Goal: Task Accomplishment & Management: Manage account settings

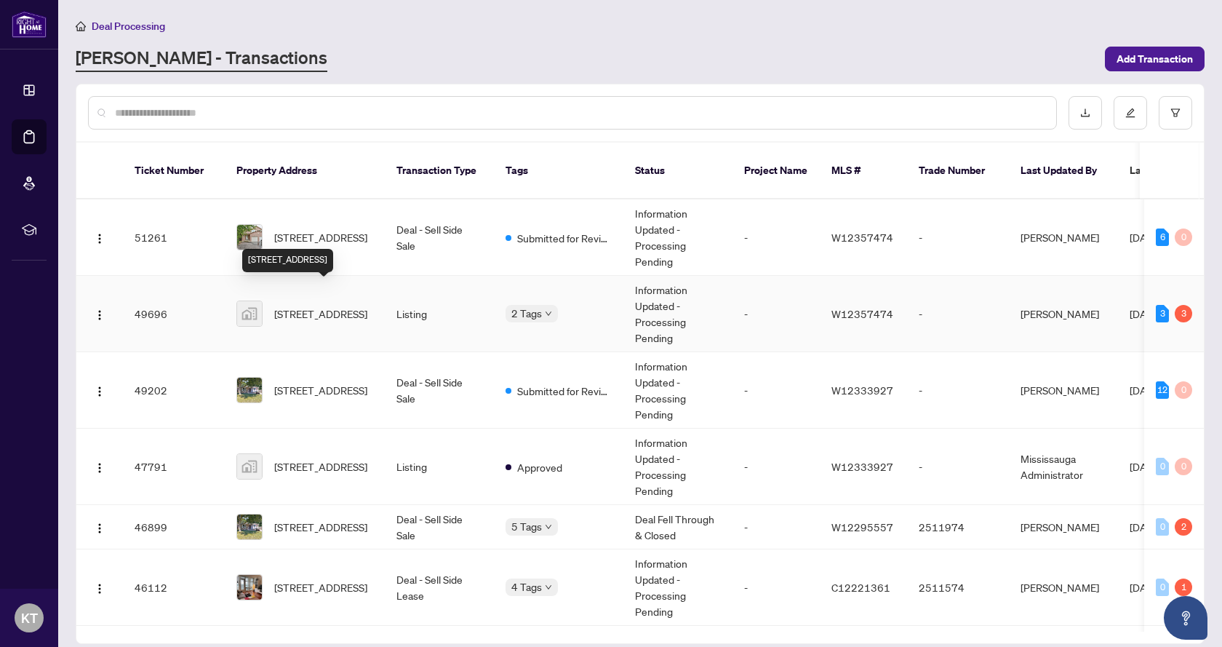
click at [312, 306] on span "[STREET_ADDRESS]" at bounding box center [320, 314] width 93 height 16
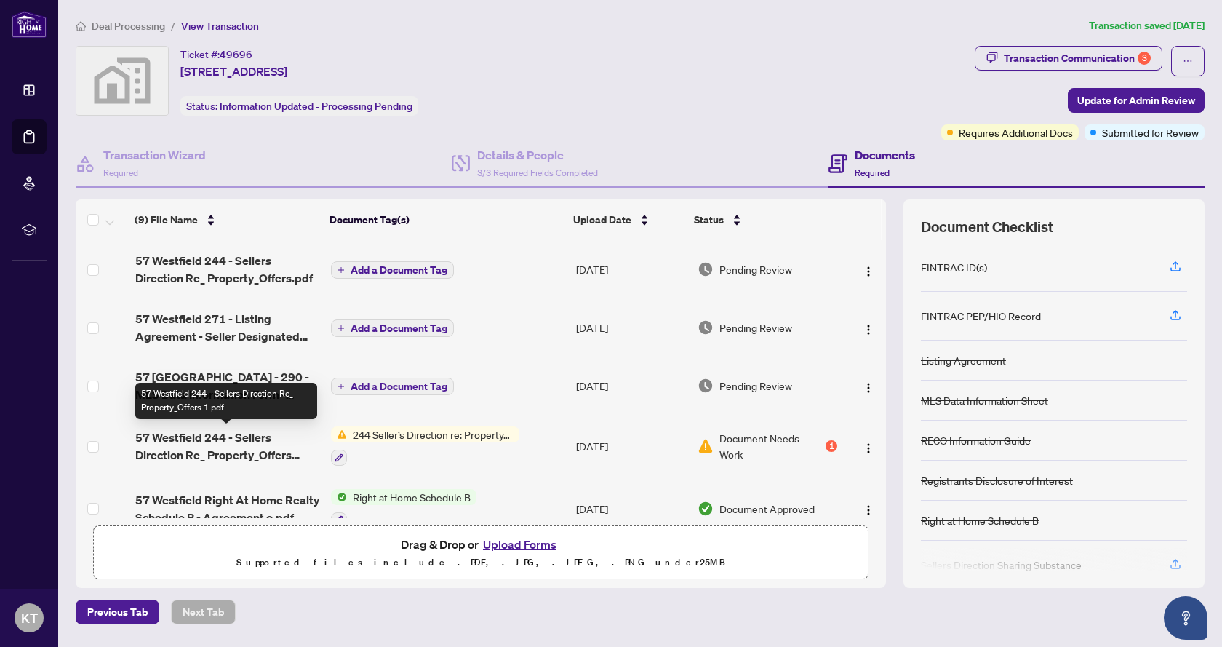
click at [243, 451] on span "57 Westfield 244 - Sellers Direction Re_ Property_Offers 1.pdf" at bounding box center [227, 445] width 185 height 35
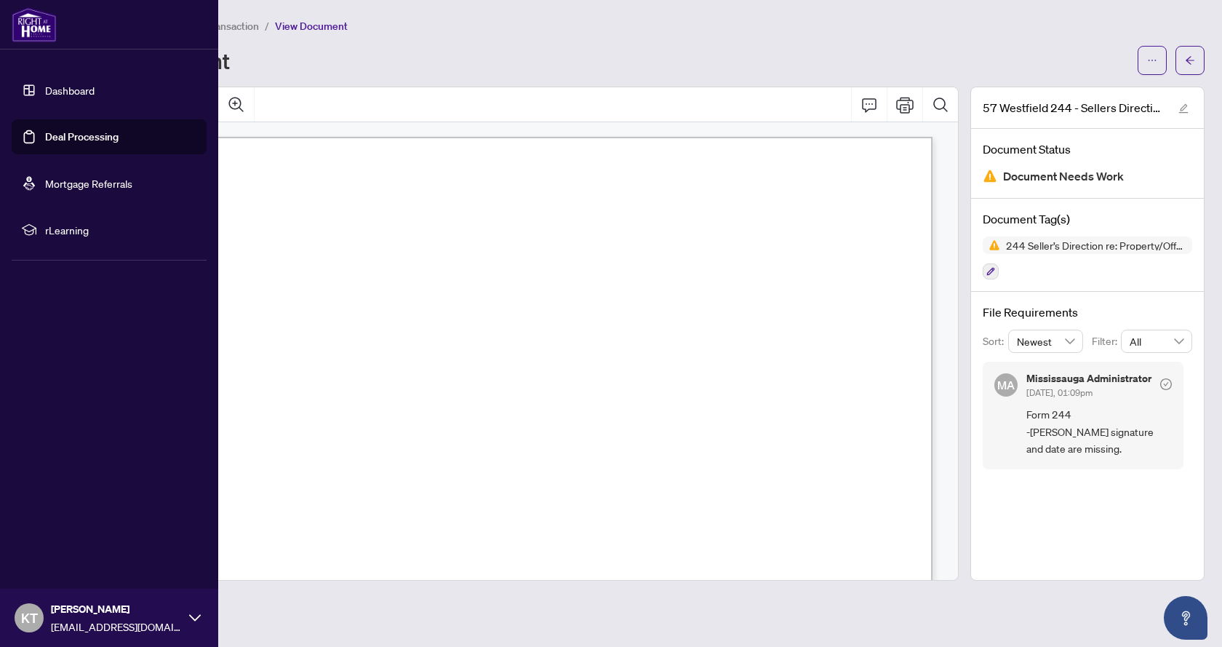
click at [68, 140] on link "Deal Processing" at bounding box center [81, 136] width 73 height 13
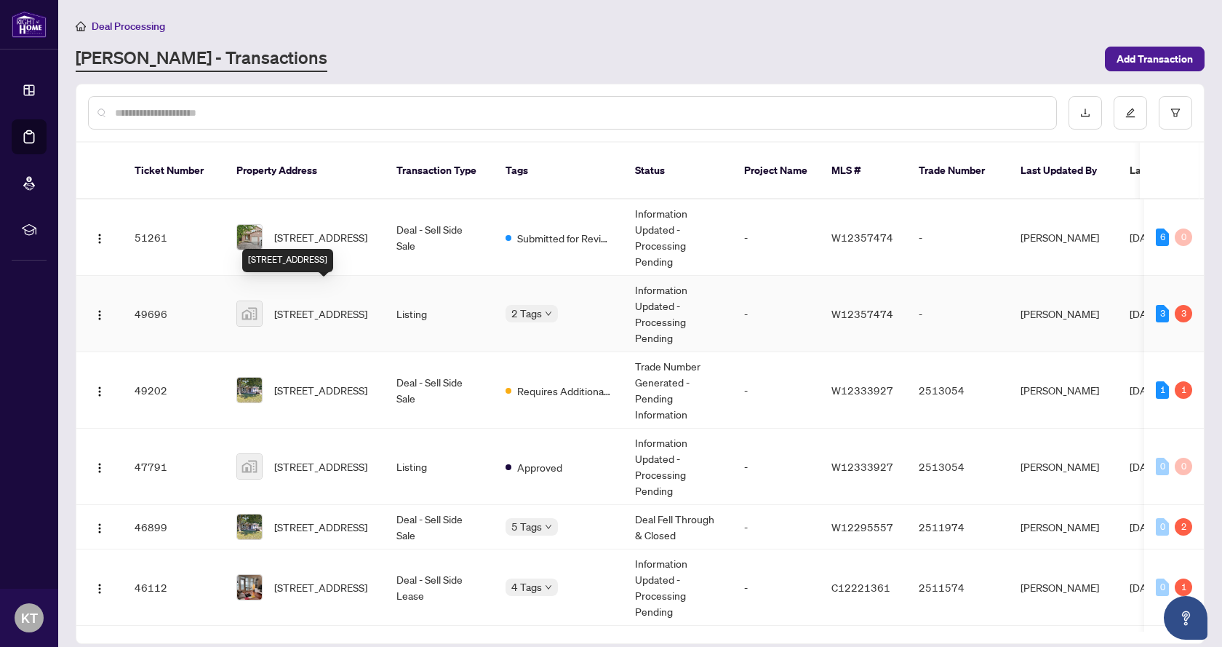
click at [311, 306] on span "[STREET_ADDRESS]" at bounding box center [320, 314] width 93 height 16
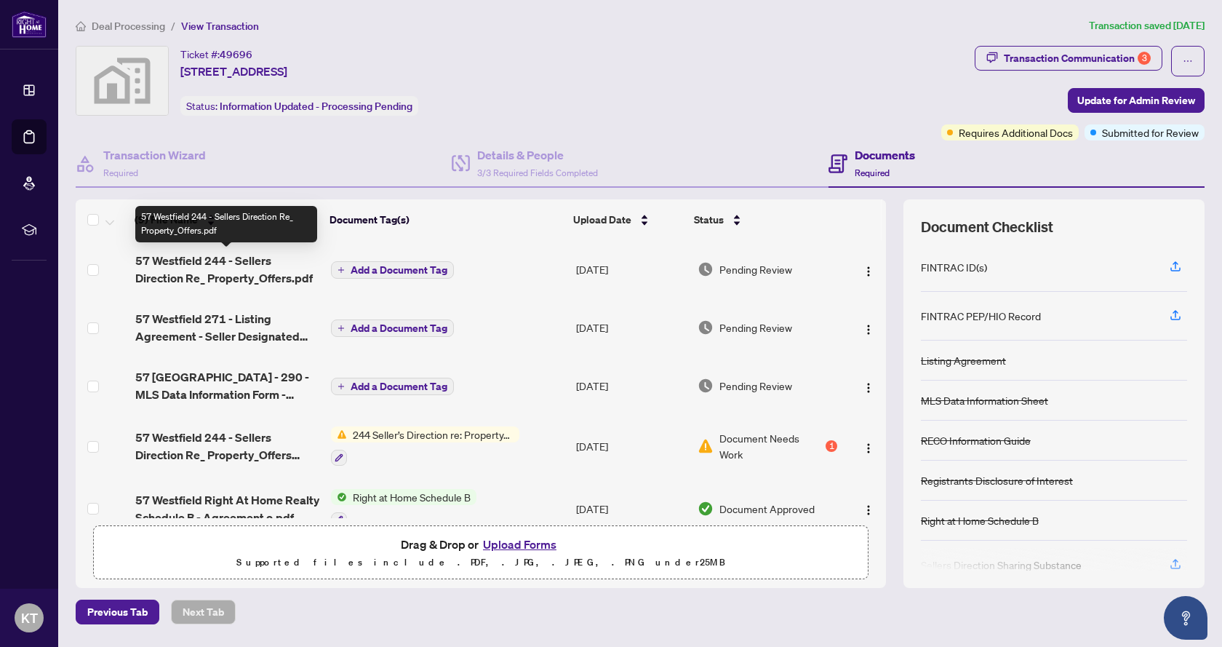
click at [207, 276] on span "57 Westfield 244 - Sellers Direction Re_ Property_Offers.pdf" at bounding box center [227, 269] width 185 height 35
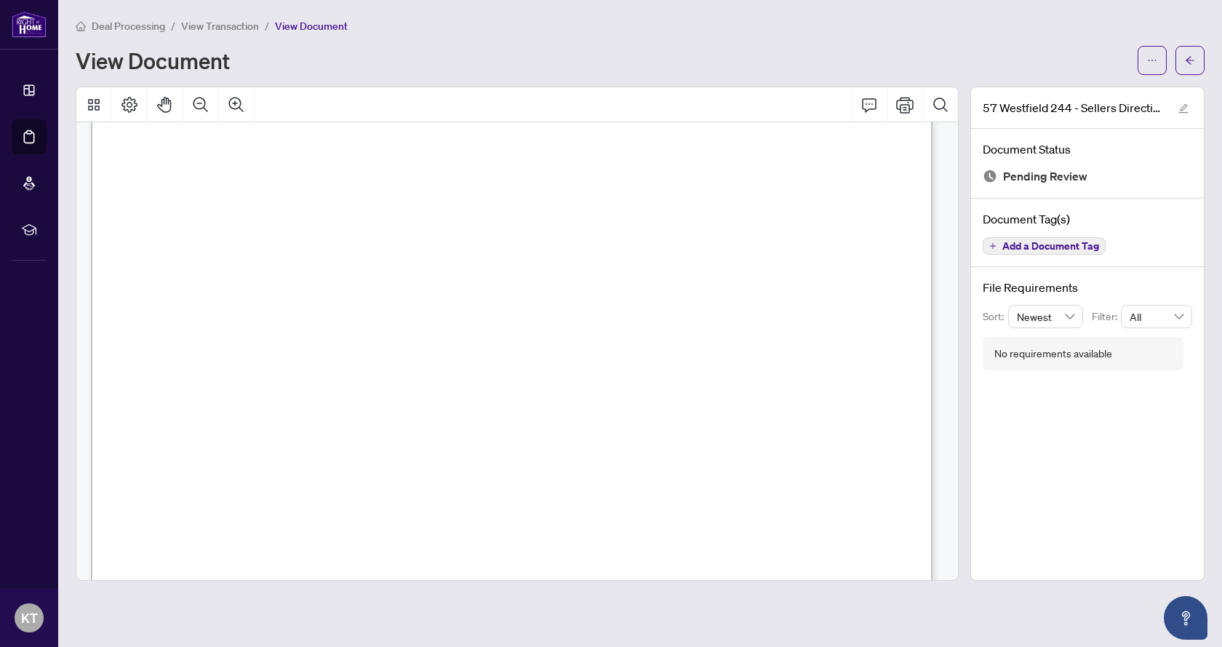
scroll to position [655, 0]
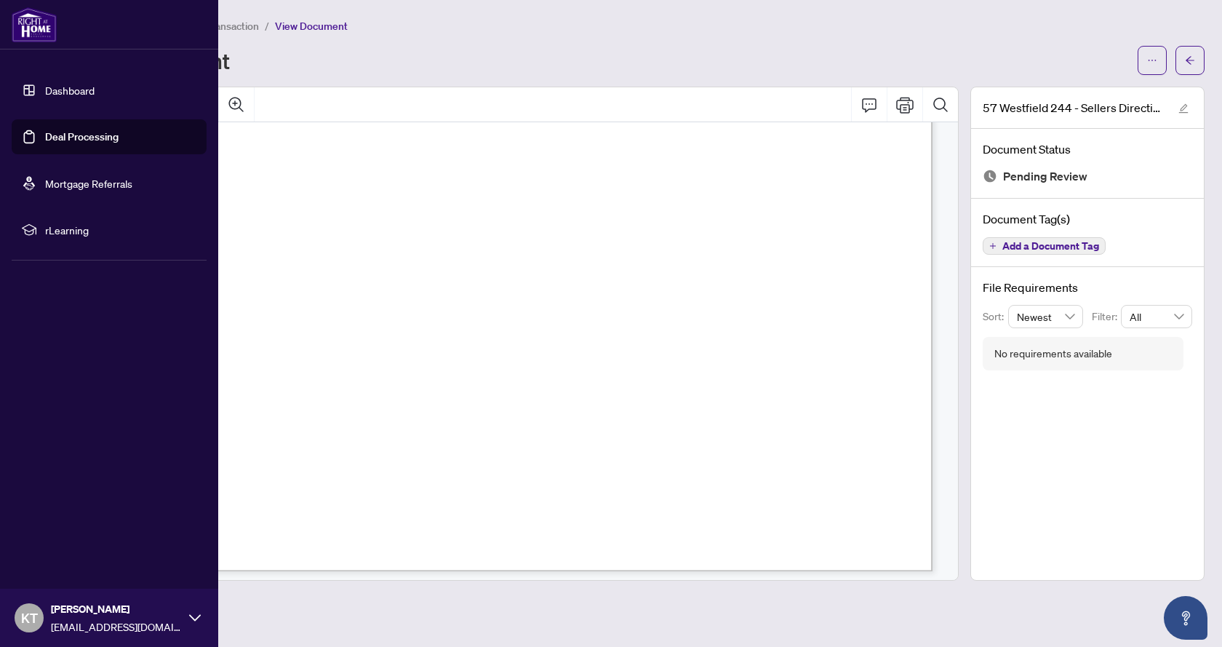
click at [45, 140] on link "Deal Processing" at bounding box center [81, 136] width 73 height 13
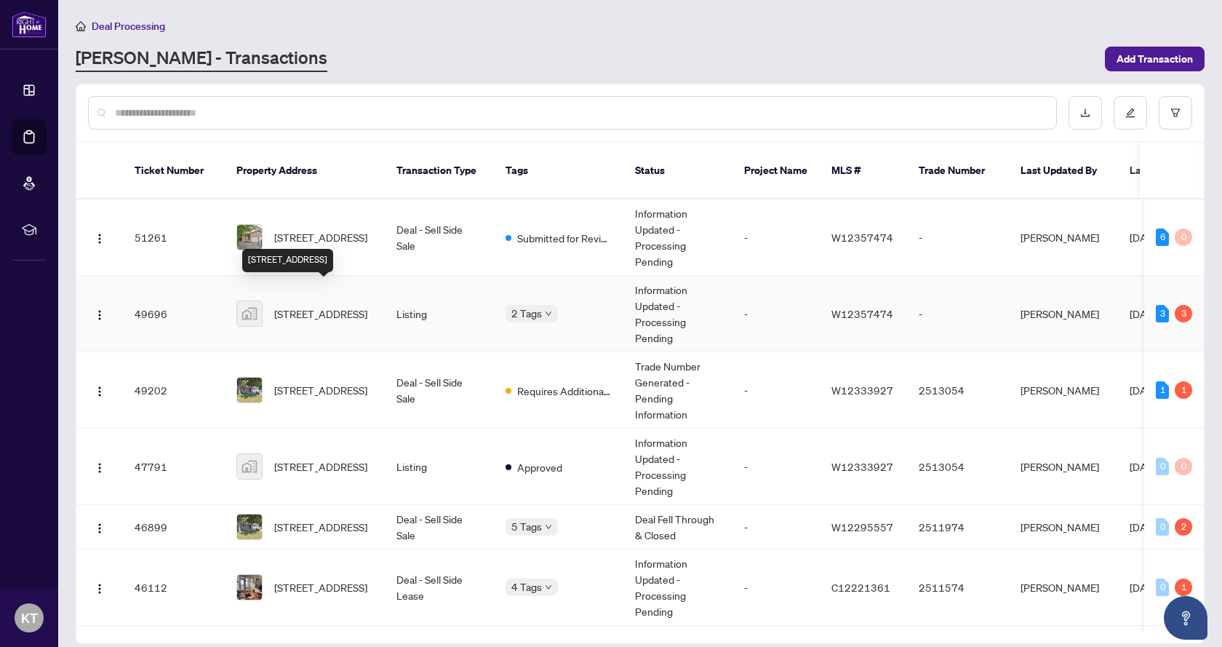
click at [309, 306] on span "[STREET_ADDRESS]" at bounding box center [320, 314] width 93 height 16
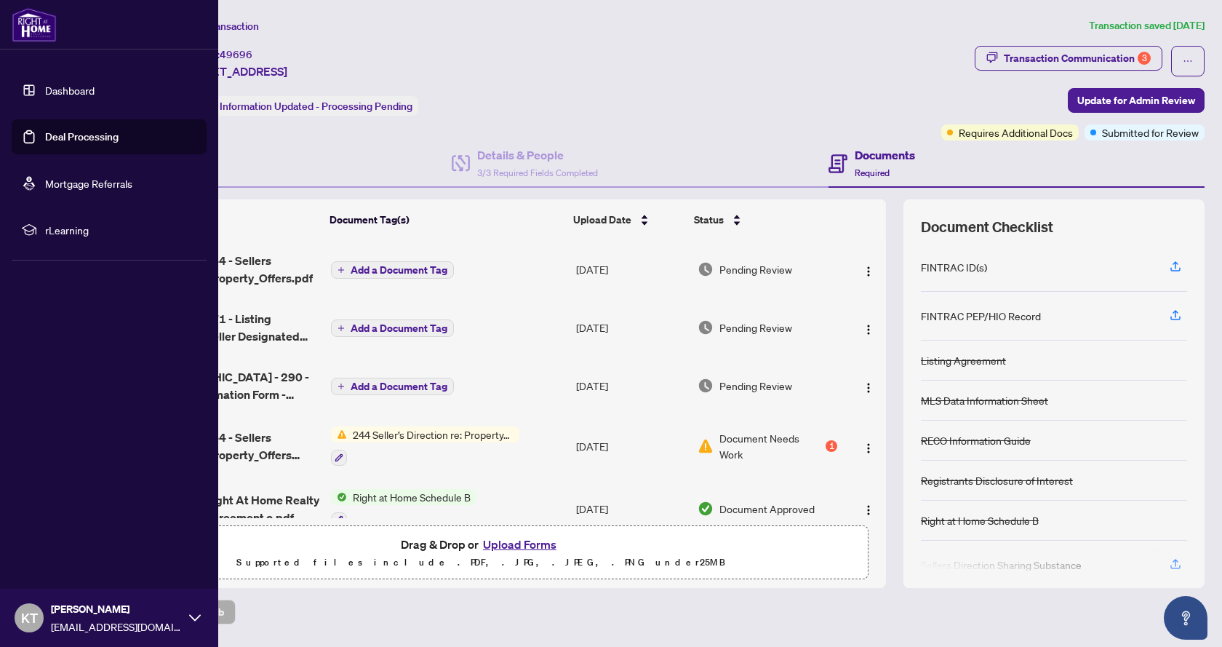
click at [71, 138] on link "Deal Processing" at bounding box center [81, 136] width 73 height 13
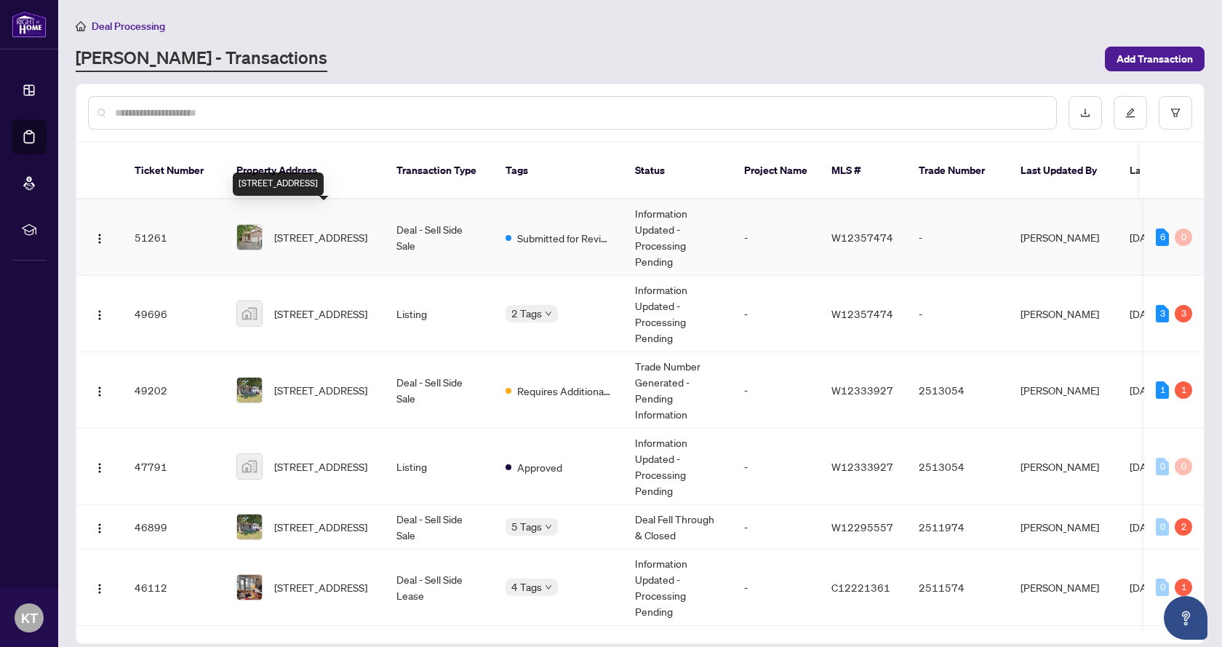
click at [329, 229] on span "[STREET_ADDRESS]" at bounding box center [320, 237] width 93 height 16
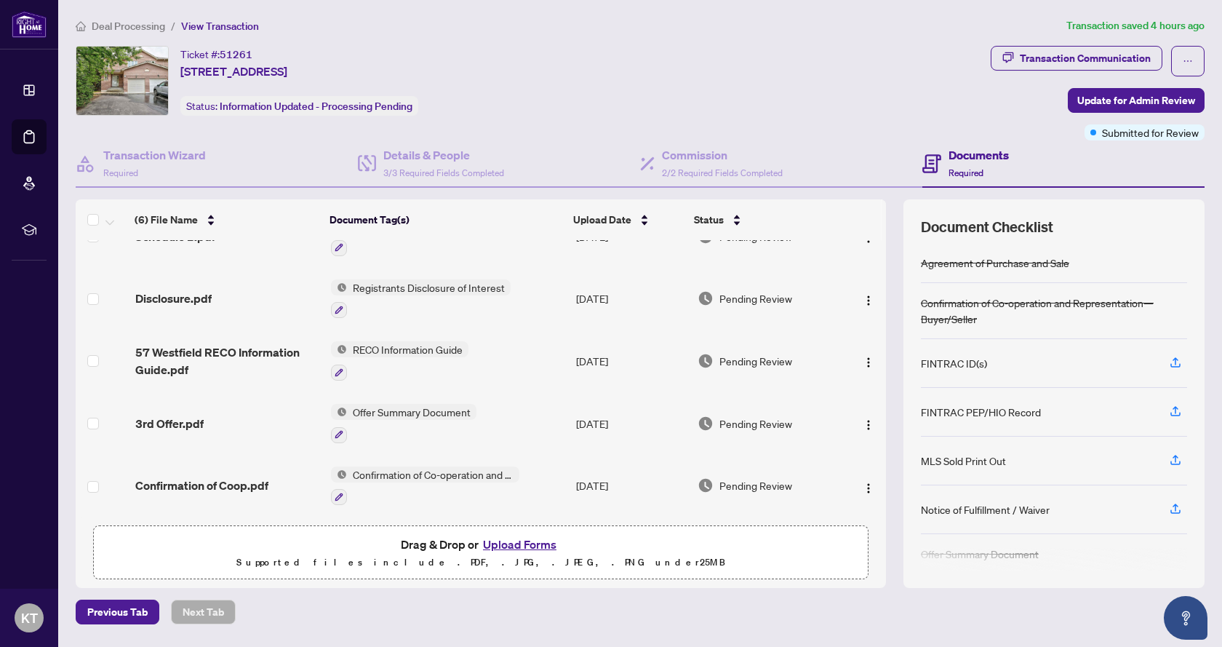
scroll to position [100, 0]
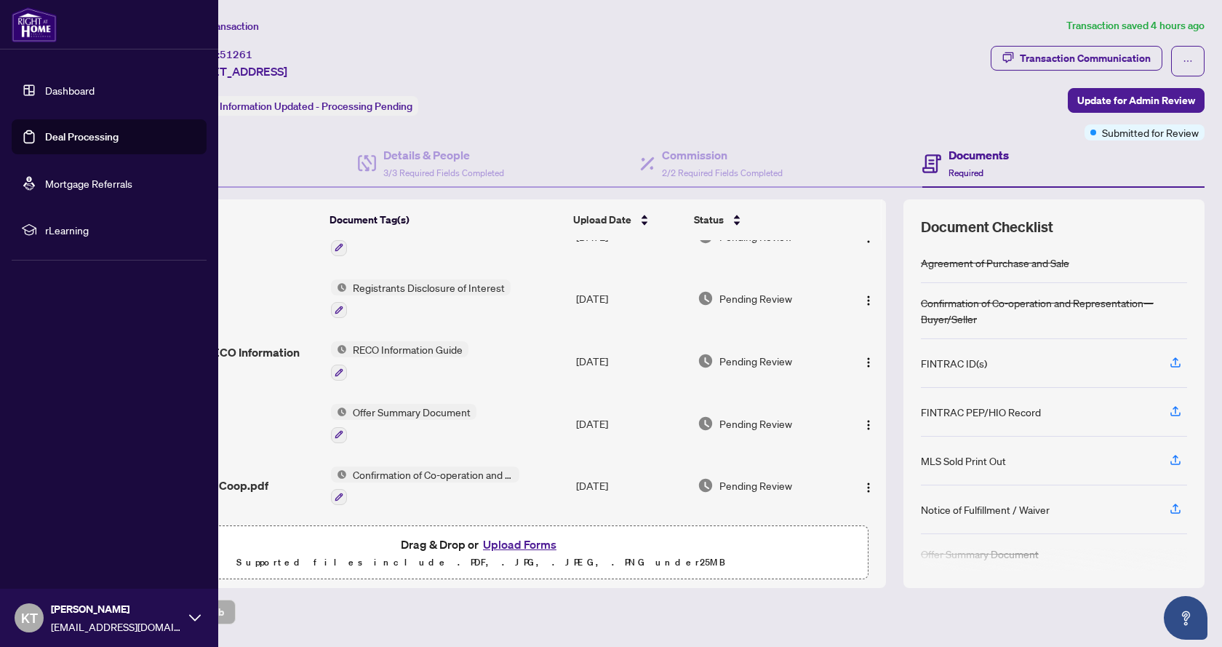
click at [66, 136] on link "Deal Processing" at bounding box center [81, 136] width 73 height 13
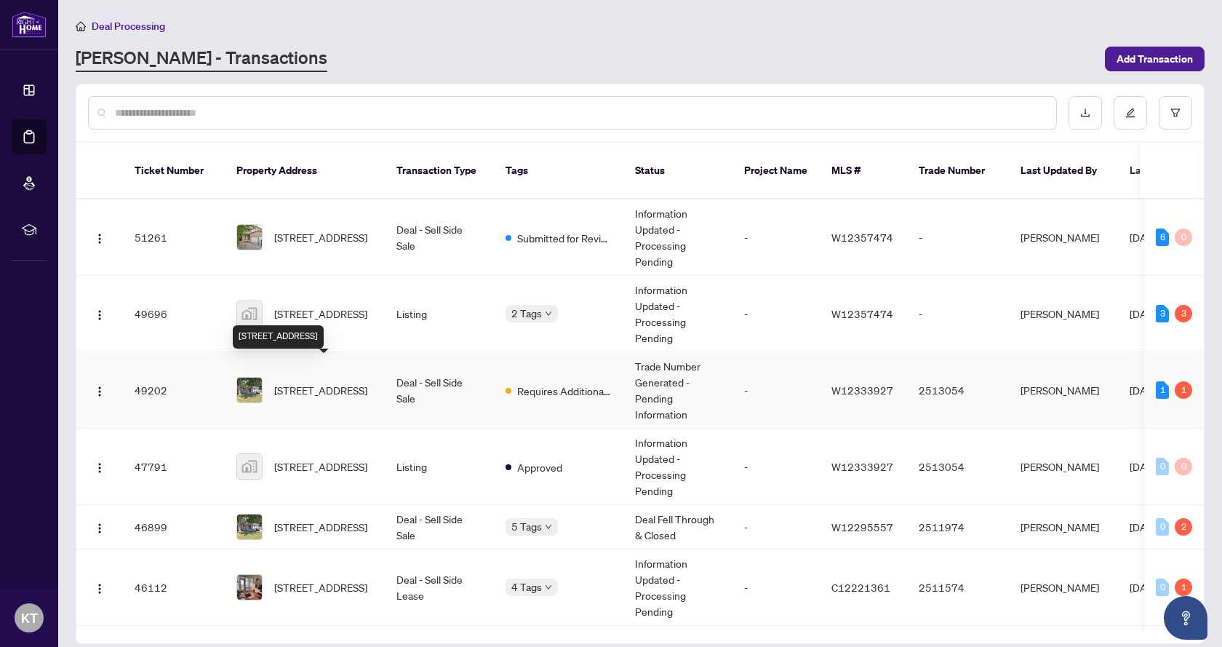
click at [311, 383] on span "[STREET_ADDRESS]" at bounding box center [320, 390] width 93 height 16
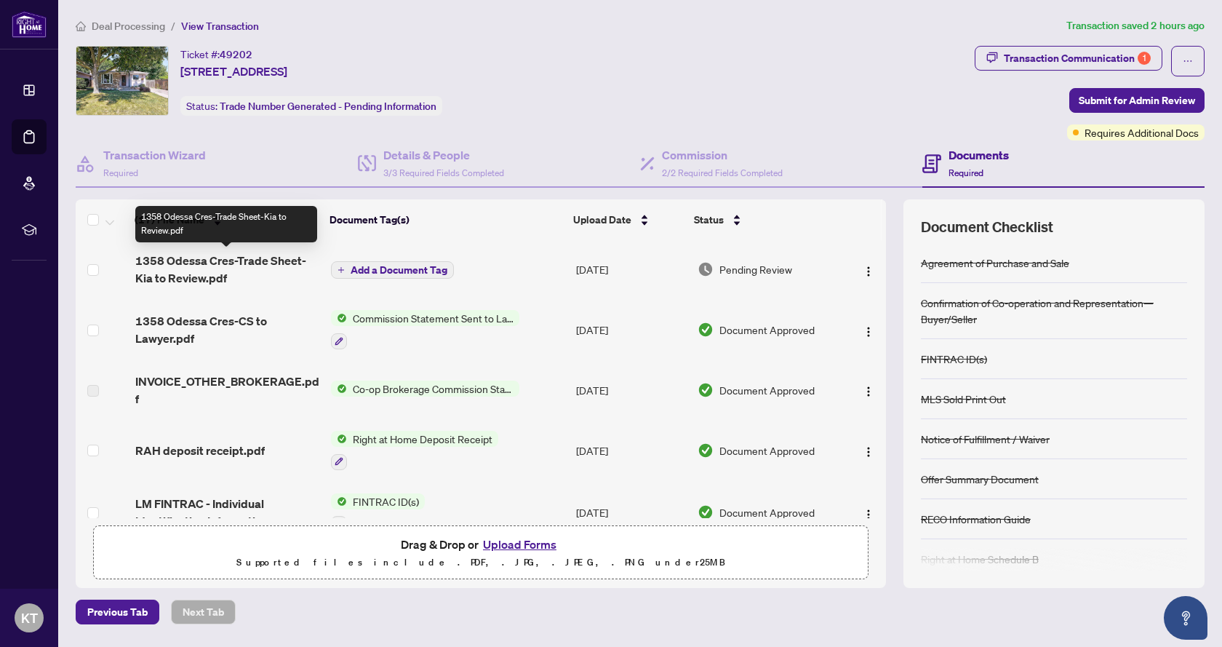
click at [191, 275] on span "1358 Odessa Cres-Trade Sheet-Kia to Review.pdf" at bounding box center [227, 269] width 185 height 35
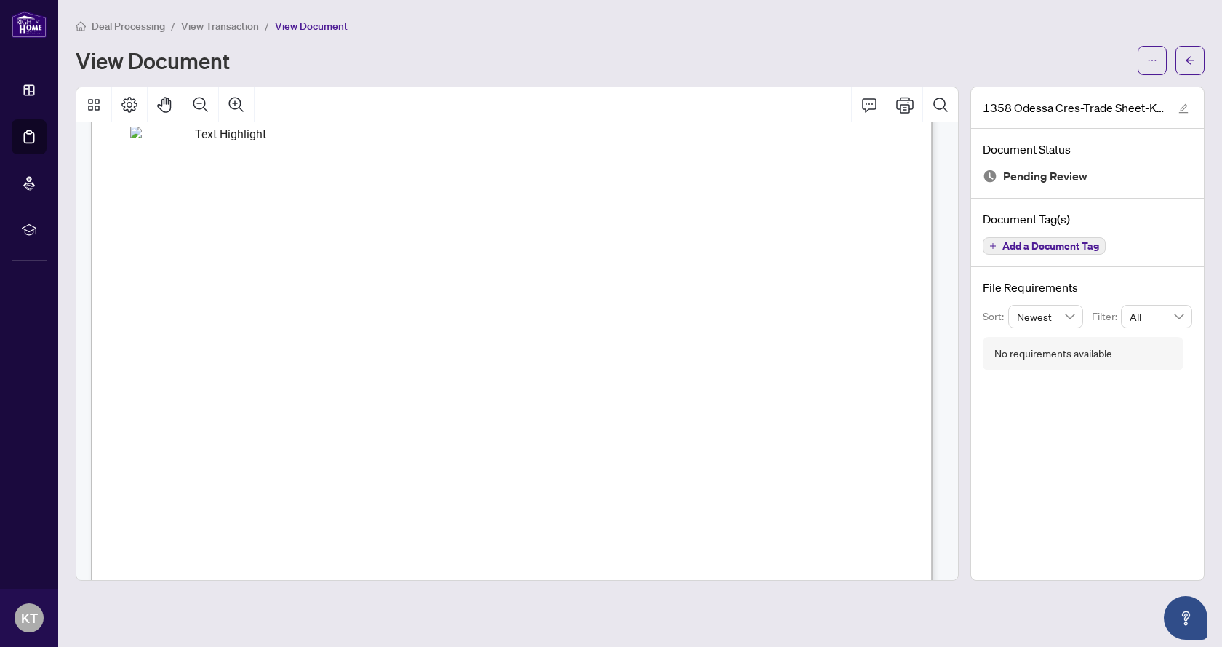
scroll to position [660, 0]
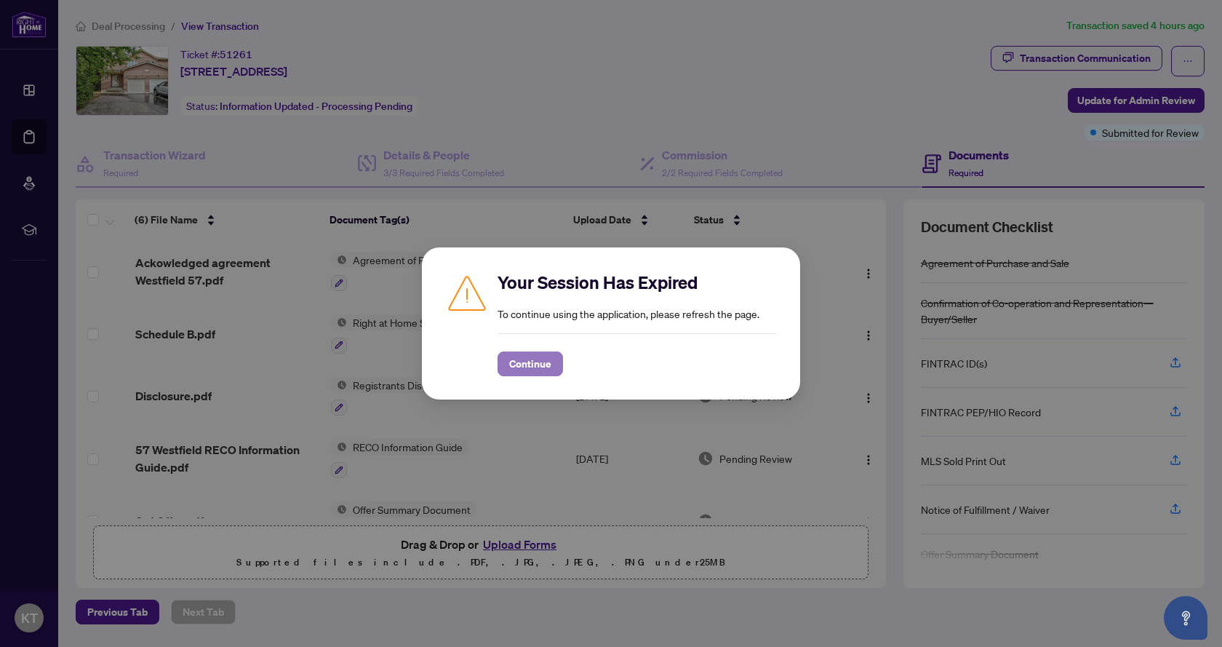
click at [540, 359] on span "Continue" at bounding box center [530, 363] width 42 height 23
click at [541, 364] on span "Continue" at bounding box center [530, 363] width 42 height 23
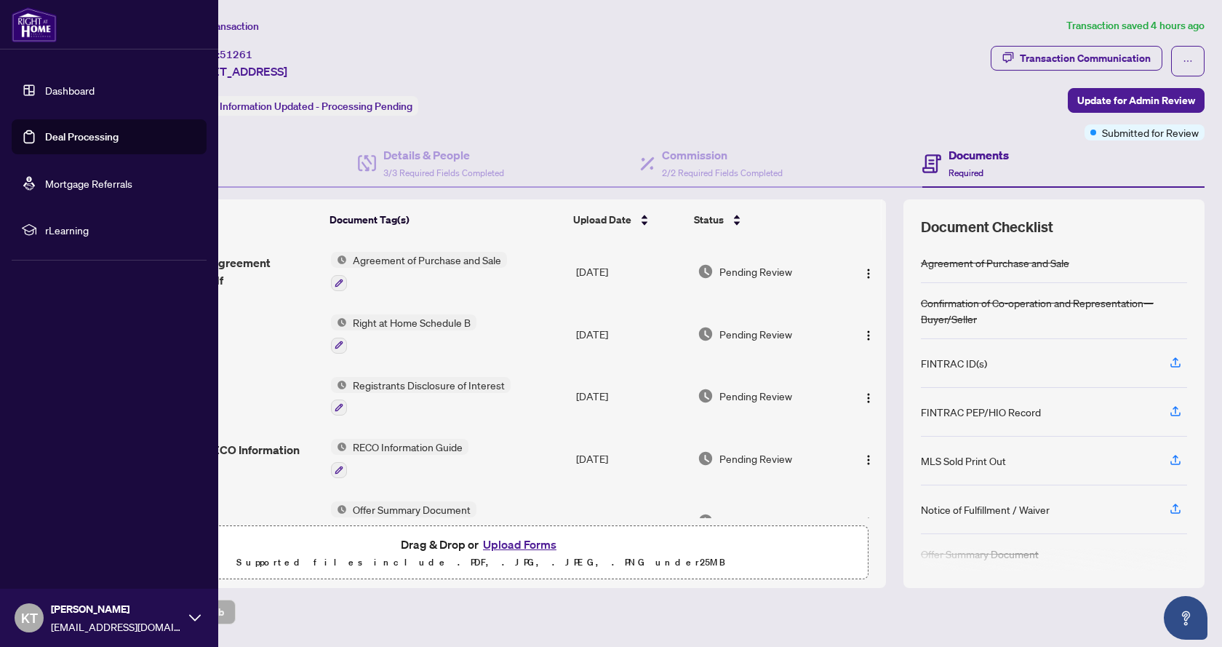
click at [71, 141] on link "Deal Processing" at bounding box center [81, 136] width 73 height 13
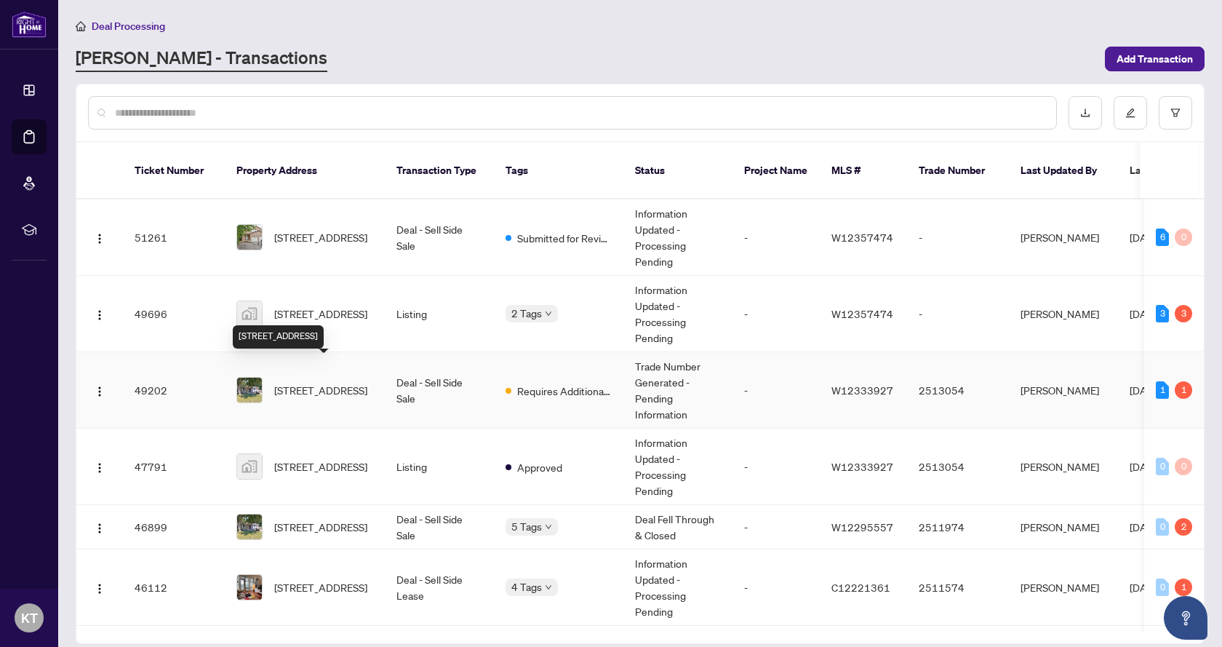
click at [322, 382] on span "[STREET_ADDRESS]" at bounding box center [320, 390] width 93 height 16
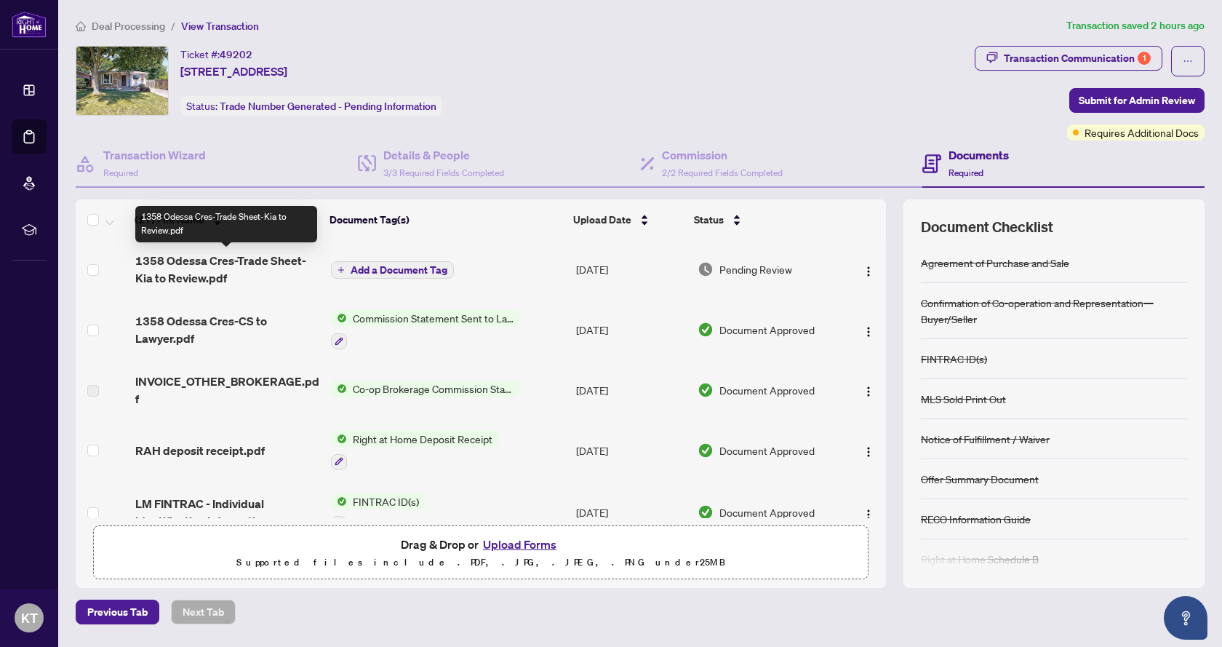
click at [240, 261] on span "1358 Odessa Cres-Trade Sheet-Kia to Review.pdf" at bounding box center [227, 269] width 185 height 35
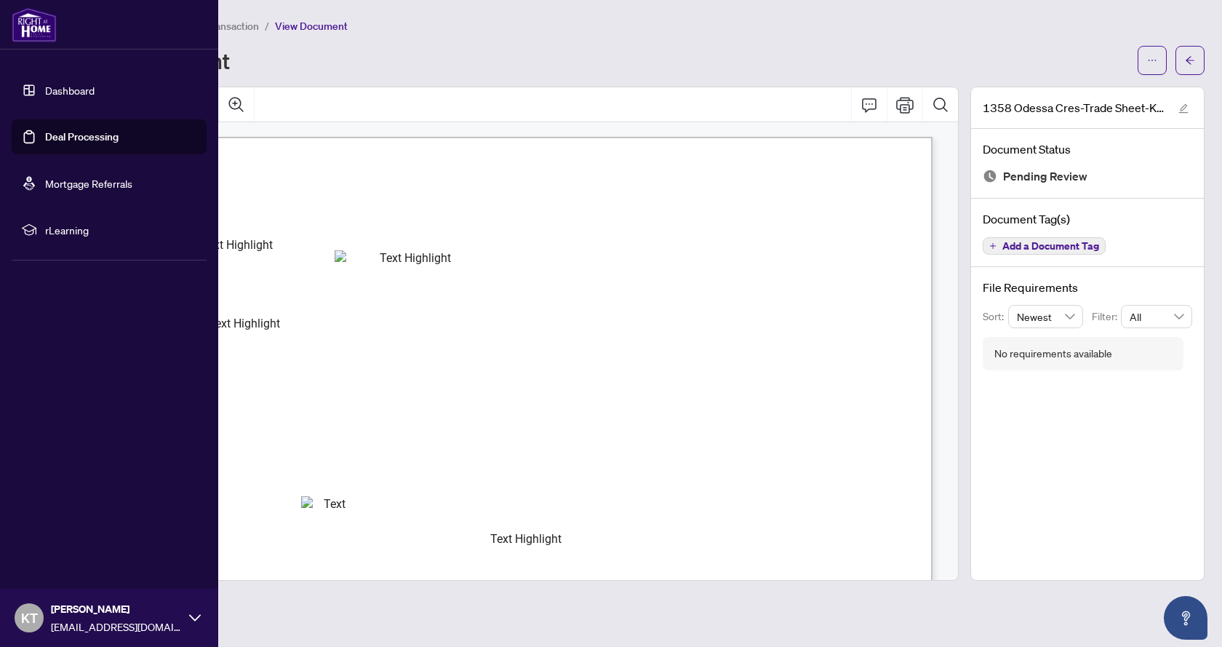
click at [70, 132] on link "Deal Processing" at bounding box center [81, 136] width 73 height 13
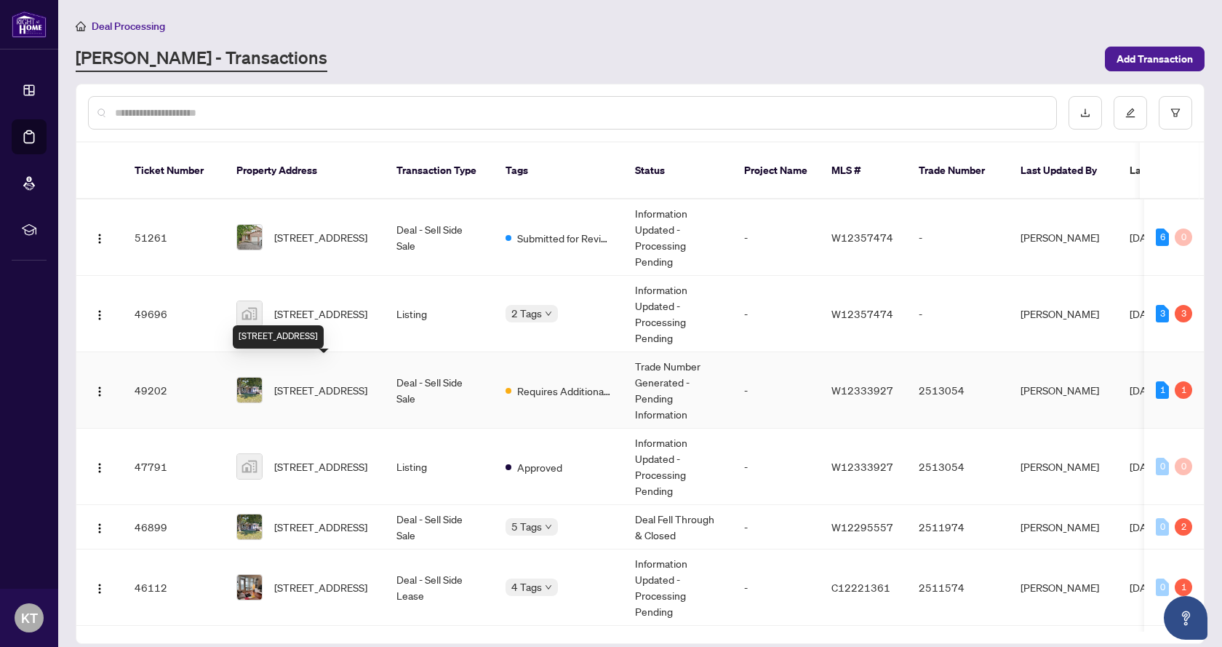
click at [322, 382] on span "[STREET_ADDRESS]" at bounding box center [320, 390] width 93 height 16
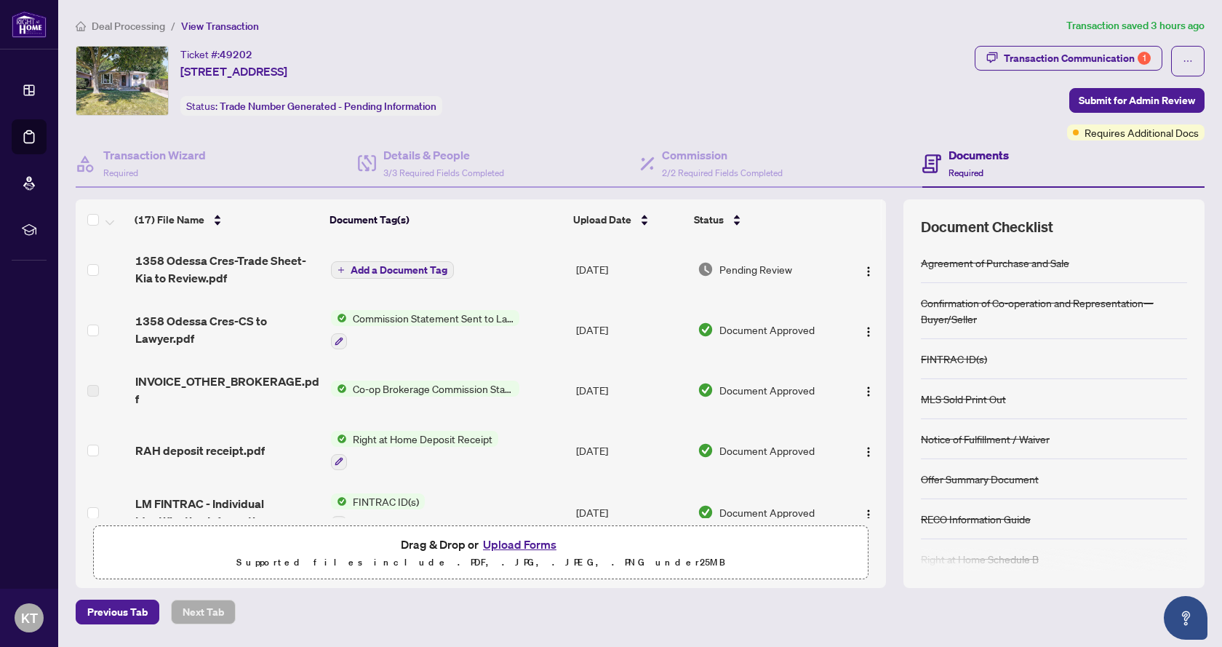
drag, startPoint x: 633, startPoint y: 53, endPoint x: 524, endPoint y: 33, distance: 110.3
click at [524, 33] on ol "Deal Processing / View Transaction" at bounding box center [568, 25] width 985 height 17
